Goal: Information Seeking & Learning: Find specific fact

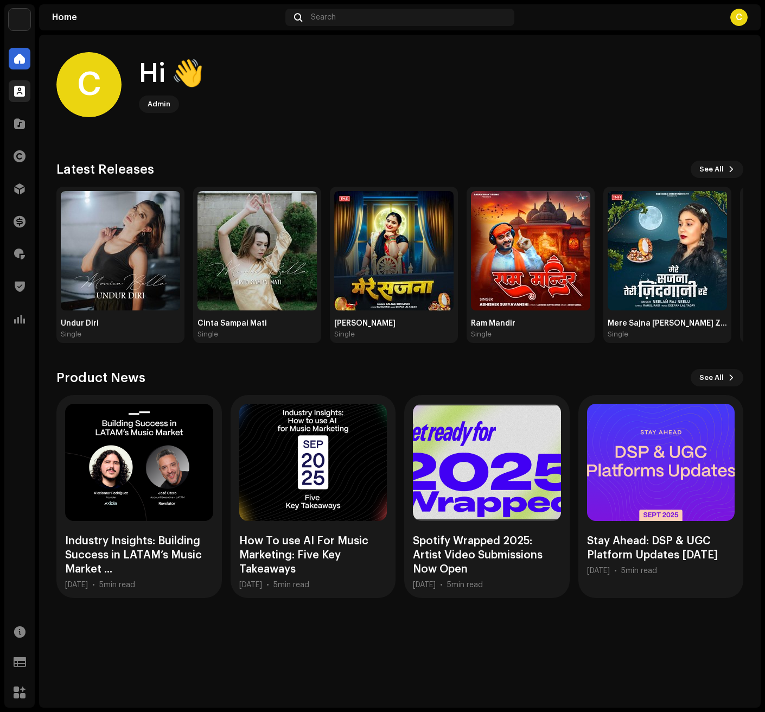
click at [23, 91] on span at bounding box center [19, 91] width 11 height 9
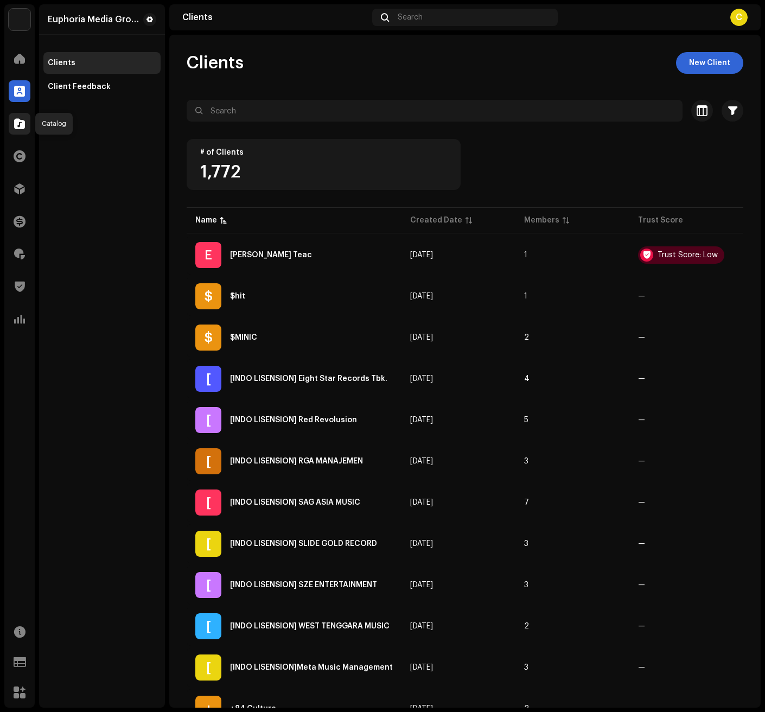
click at [21, 122] on span at bounding box center [19, 123] width 11 height 9
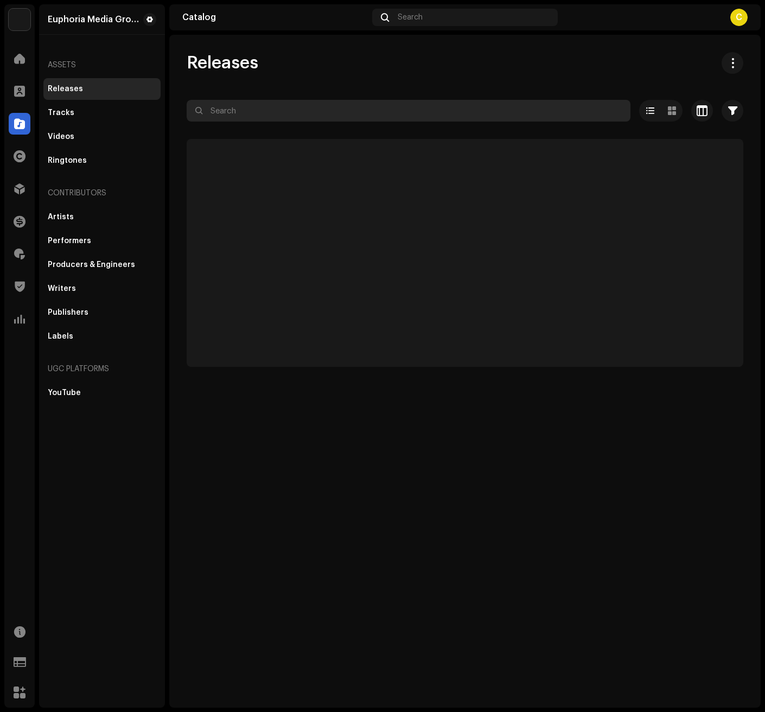
click at [266, 118] on input "text" at bounding box center [409, 111] width 444 height 22
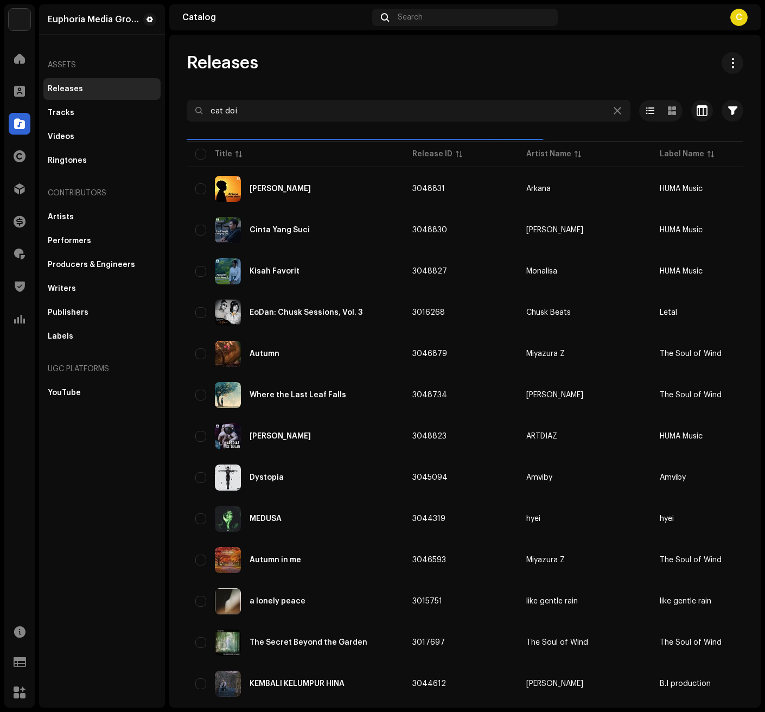
click at [62, 93] on div "Releases" at bounding box center [65, 89] width 35 height 9
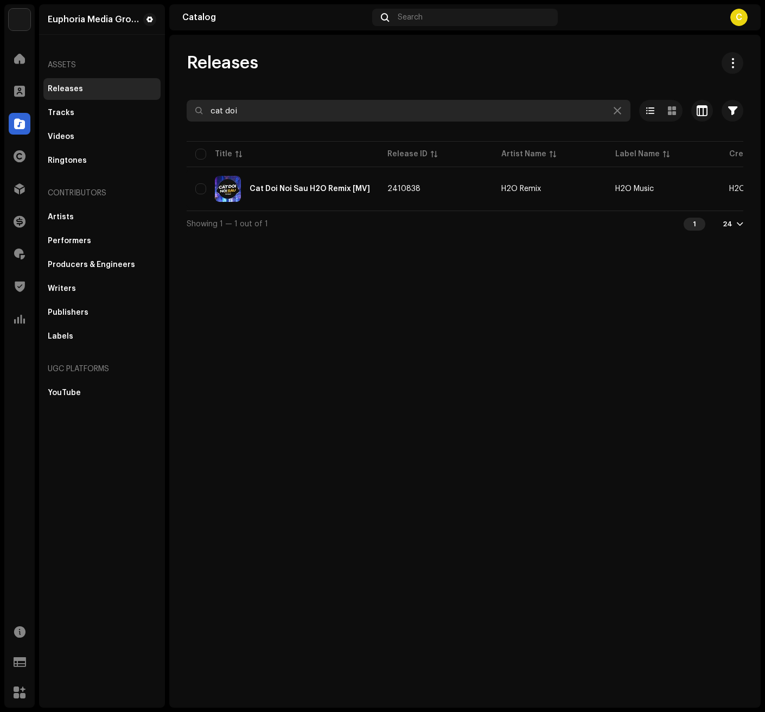
click at [285, 116] on input "cat doi" at bounding box center [409, 111] width 444 height 22
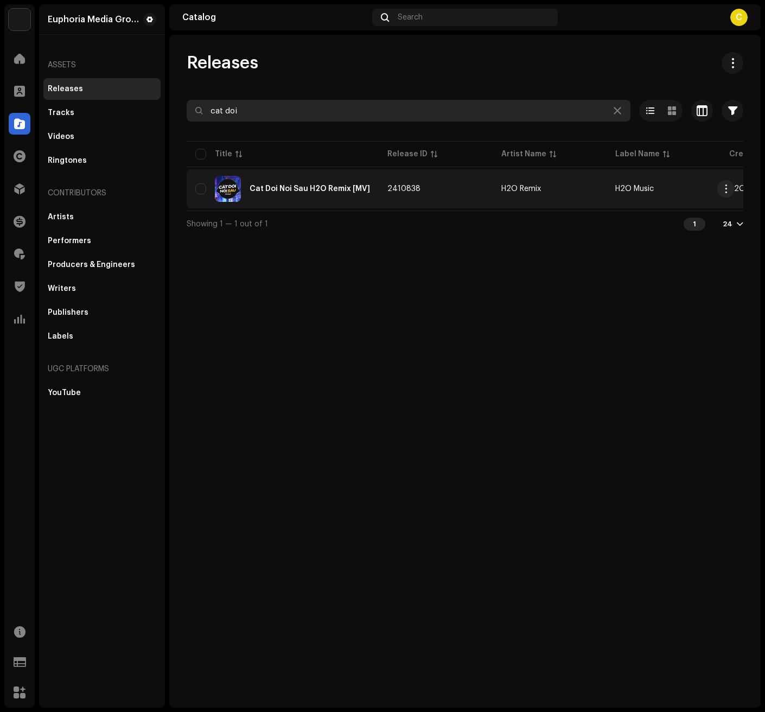
drag, startPoint x: 242, startPoint y: 112, endPoint x: 196, endPoint y: 175, distance: 78.0
click at [190, 151] on div "cat doi Selected 0 Options Filters Distribution status Never Distributed Proces…" at bounding box center [465, 168] width 557 height 137
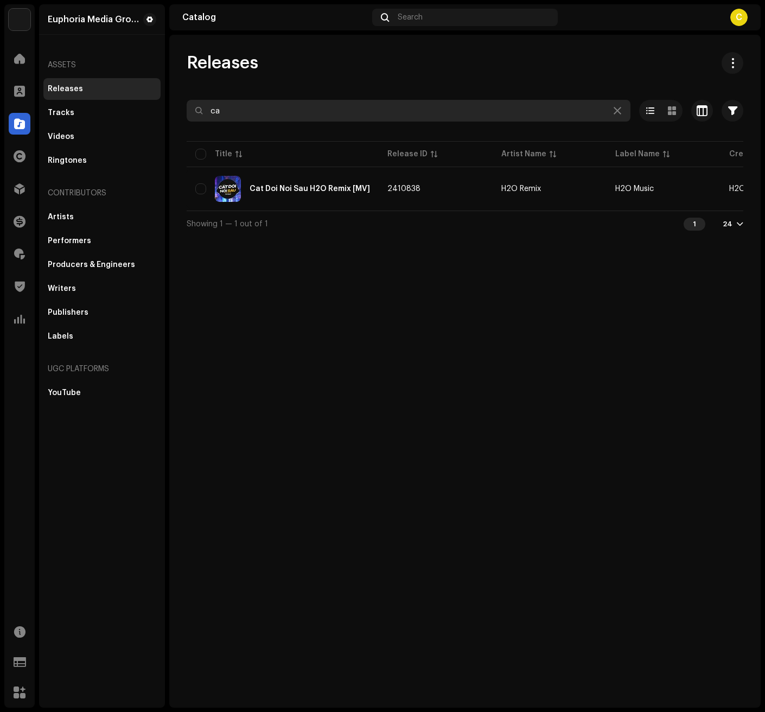
type input "c"
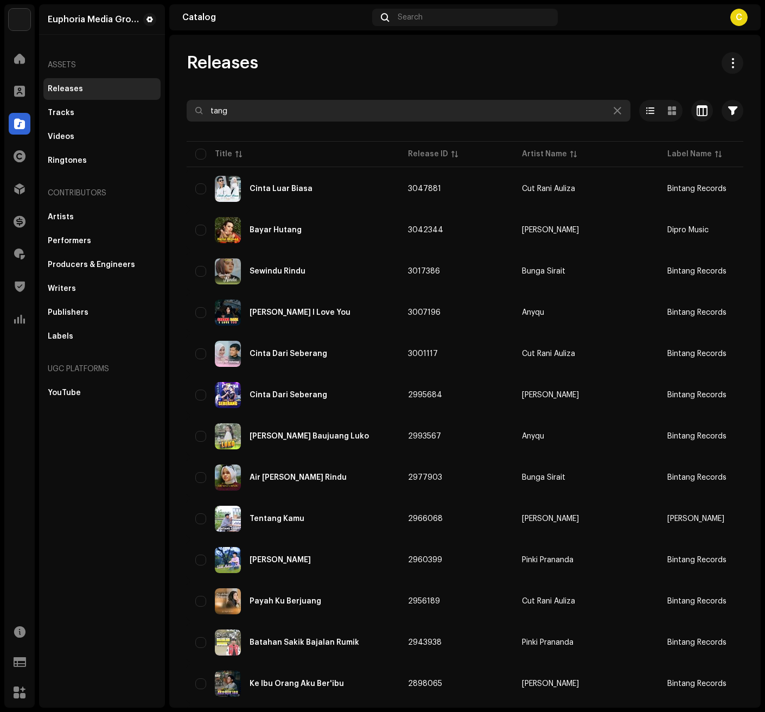
type input "tang d"
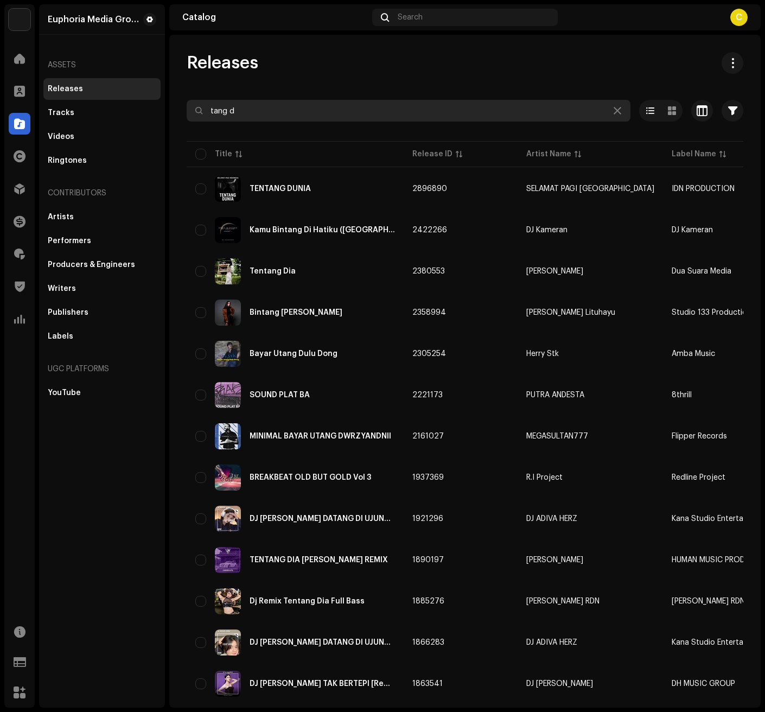
click at [257, 112] on input "tang d" at bounding box center [409, 111] width 444 height 22
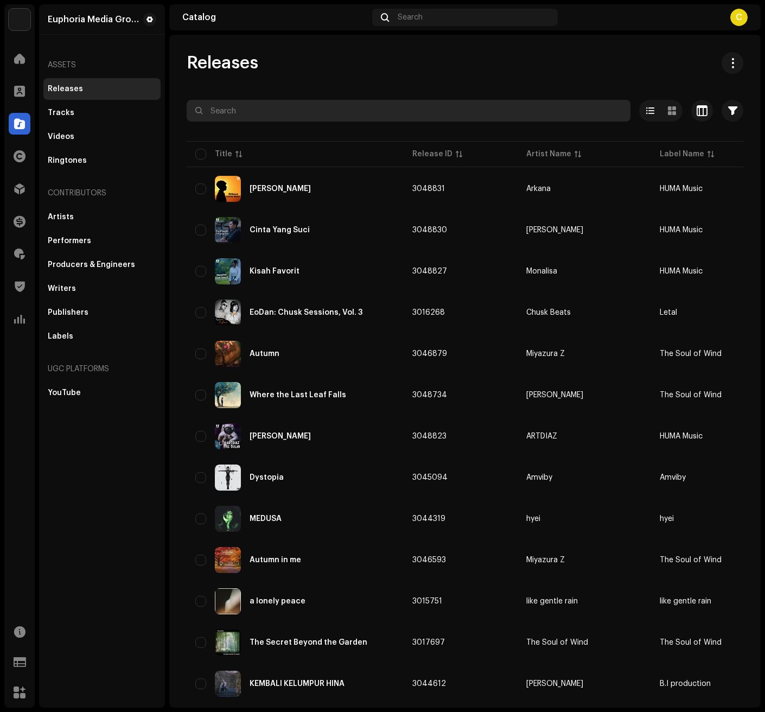
paste input "Ram Ka Danka Bajega"
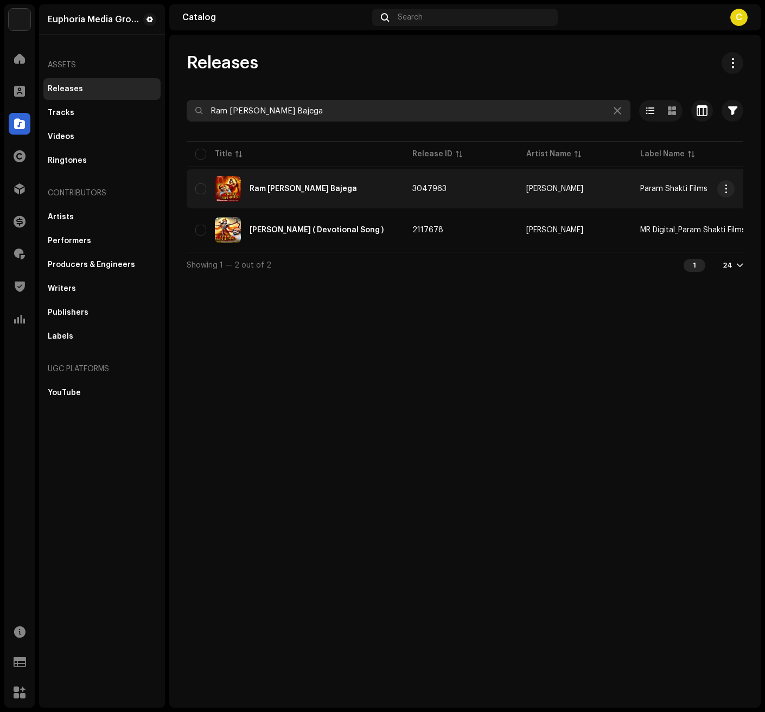
type input "Ram Ka Danka Bajega"
click at [310, 200] on div "Ram Ka Danka Bajega" at bounding box center [295, 189] width 200 height 26
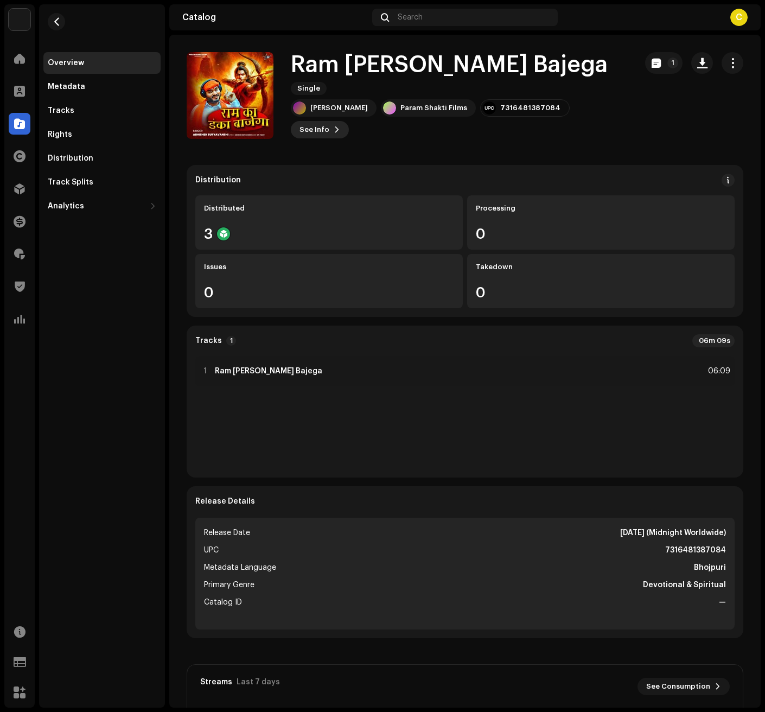
click at [318, 119] on span "See Info" at bounding box center [315, 130] width 30 height 22
click at [190, 227] on div "Ram Ka Danka Bajega 3047963 Metadata Distribution Metadata Language Bhojpuri Re…" at bounding box center [382, 356] width 765 height 712
click at [64, 23] on button "button" at bounding box center [56, 21] width 17 height 17
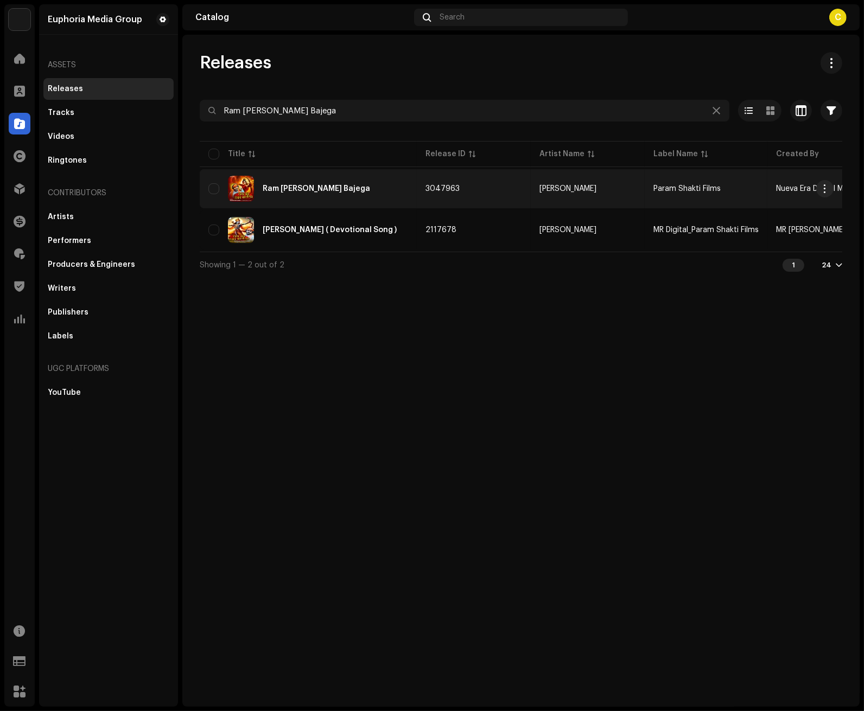
click at [351, 198] on div "Ram Ka Danka Bajega" at bounding box center [308, 189] width 200 height 26
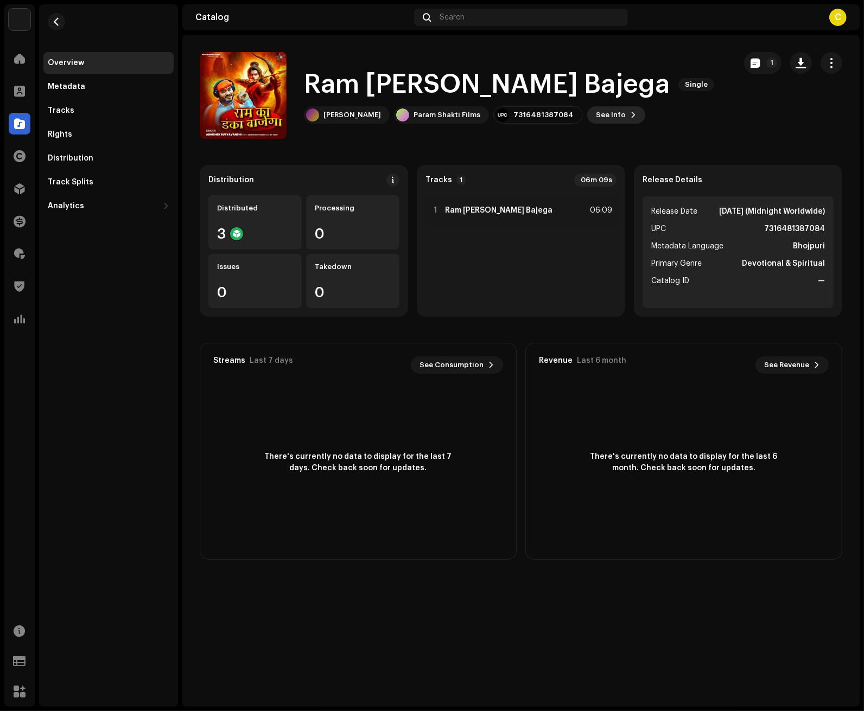
click at [637, 110] on button "See Info" at bounding box center [616, 114] width 58 height 17
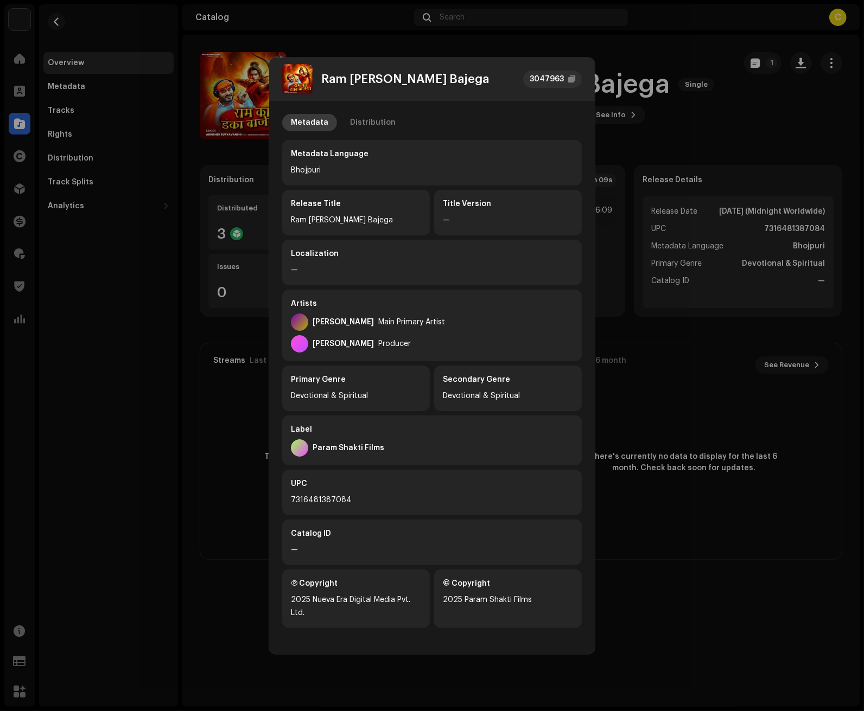
click at [304, 120] on div "Metadata" at bounding box center [309, 122] width 37 height 17
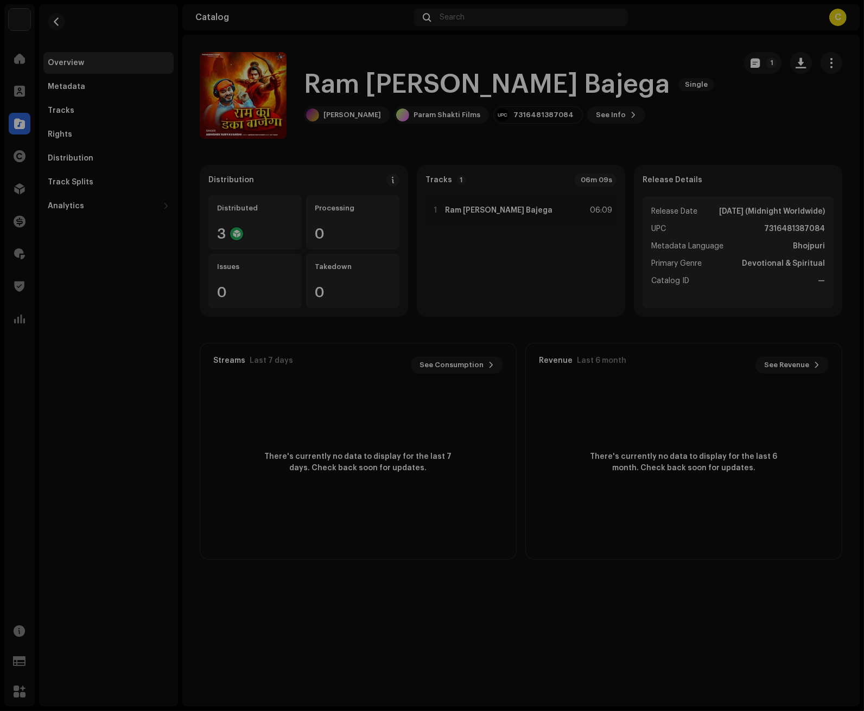
click at [234, 67] on div "Ram Ka Danka Bajega 3047963 Metadata Distribution Metadata Language Bhojpuri Re…" at bounding box center [432, 355] width 864 height 711
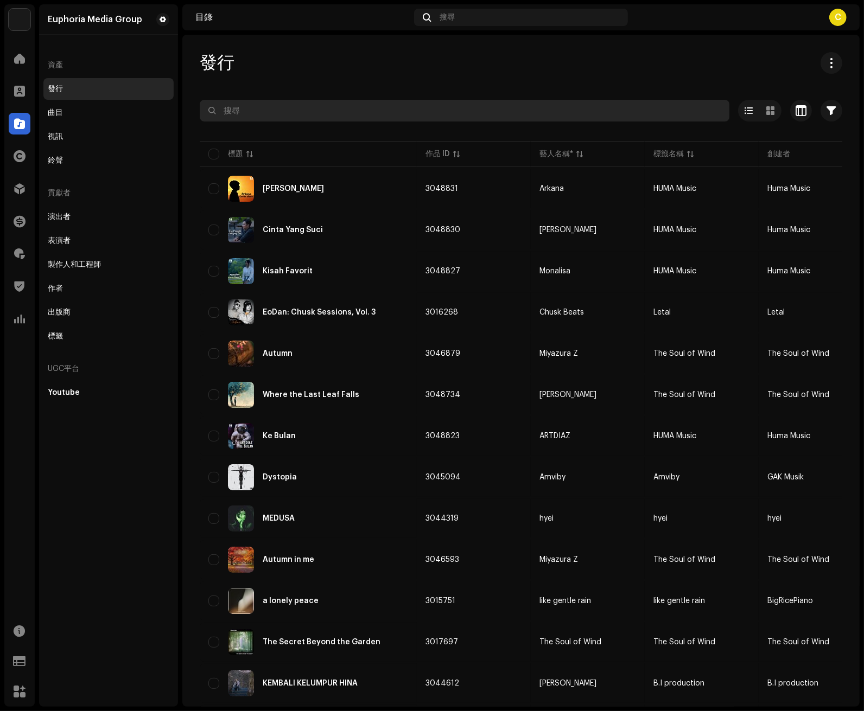
click at [317, 107] on input "text" at bounding box center [465, 111] width 530 height 22
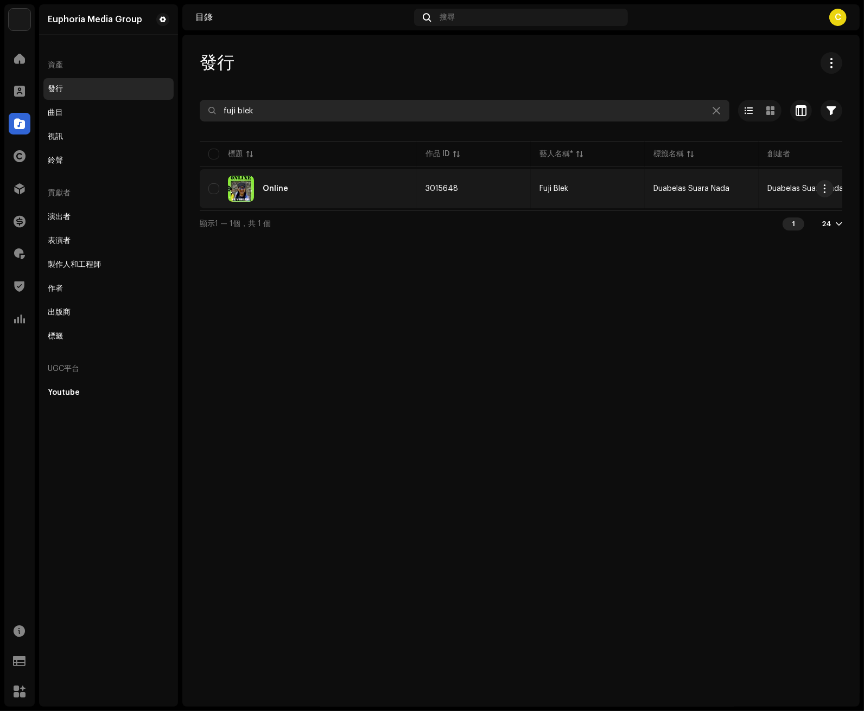
type input "fuji blek"
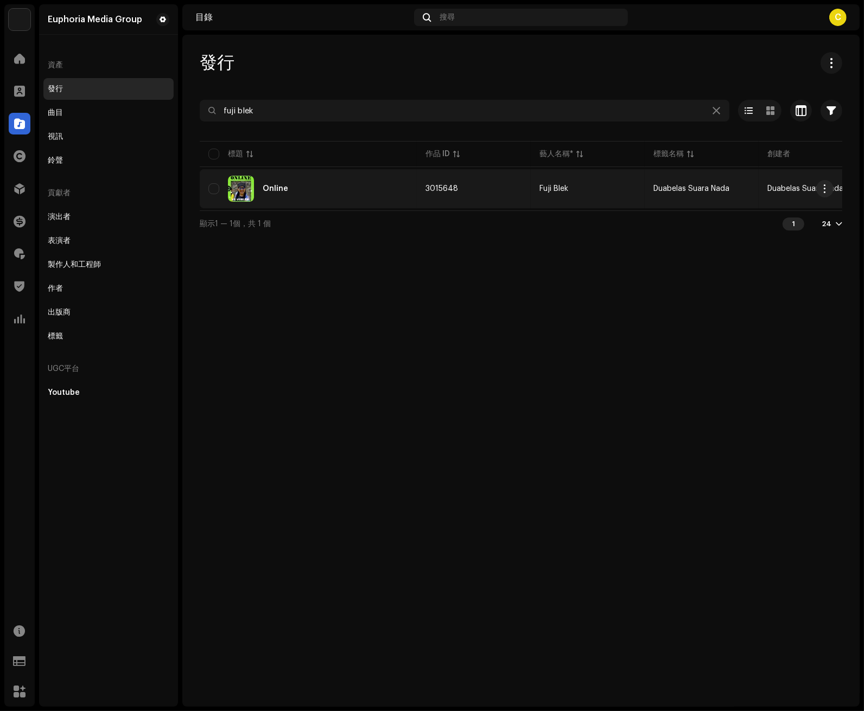
click at [283, 198] on div "Online" at bounding box center [308, 189] width 200 height 26
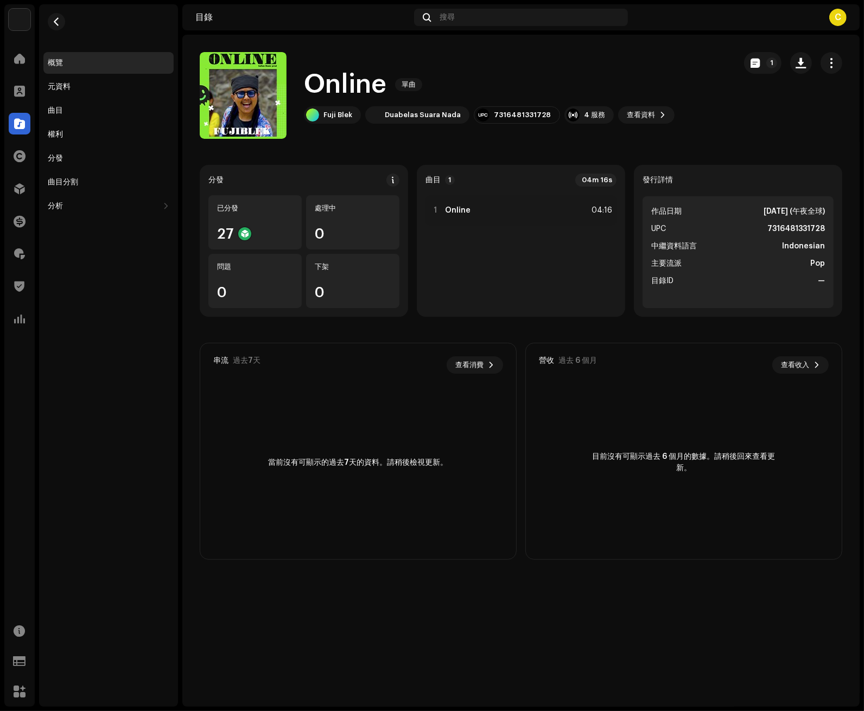
click at [150, 446] on div "概覽 元資料 曲目 權利 分發 曲目分割 分析 消費 互動 營收 地理位置" at bounding box center [108, 355] width 139 height 703
click at [166, 385] on div "概覽 元資料 曲目 權利 分發 曲目分割 分析 消費 互動 營收 地理位置" at bounding box center [108, 355] width 139 height 703
